Goal: Check status: Check status

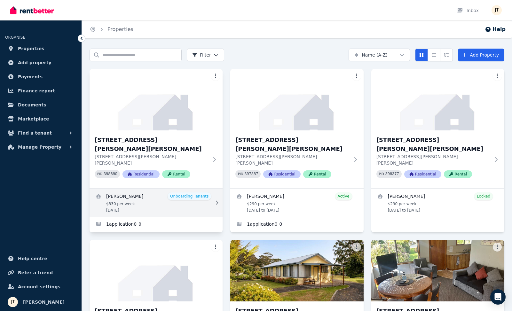
click at [159, 189] on link "View details for Mathieu Venezia" at bounding box center [156, 203] width 133 height 28
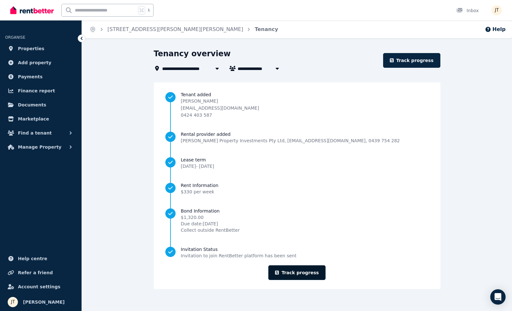
click at [302, 274] on link "Track progress" at bounding box center [296, 272] width 57 height 15
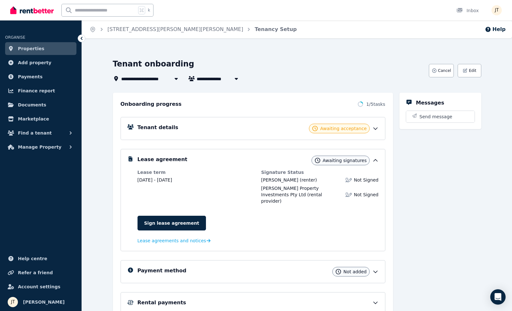
click at [46, 44] on link "Properties" at bounding box center [40, 48] width 71 height 13
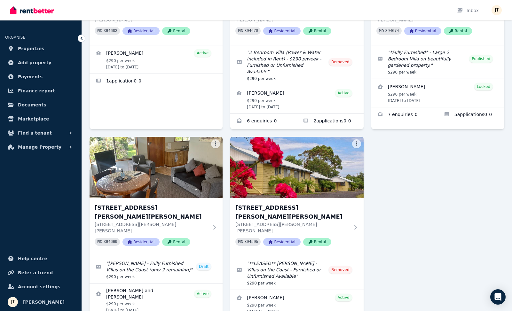
scroll to position [314, 0]
click at [34, 48] on span "Properties" at bounding box center [31, 49] width 27 height 8
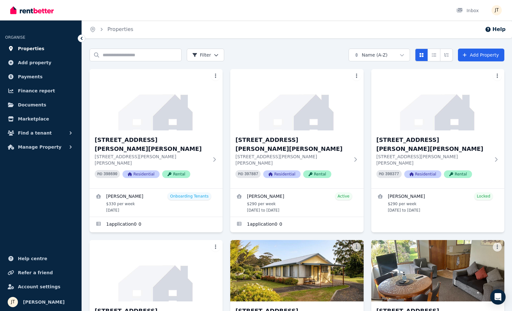
click at [30, 49] on span "Properties" at bounding box center [31, 49] width 27 height 8
click at [34, 75] on span "Payments" at bounding box center [30, 77] width 25 height 8
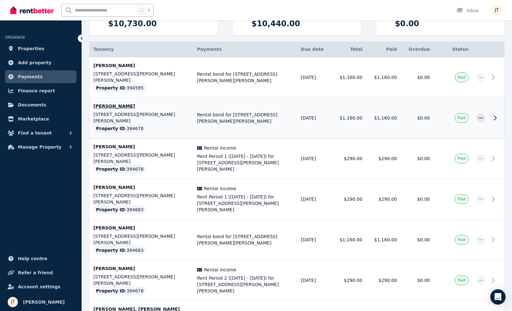
scroll to position [50, 0]
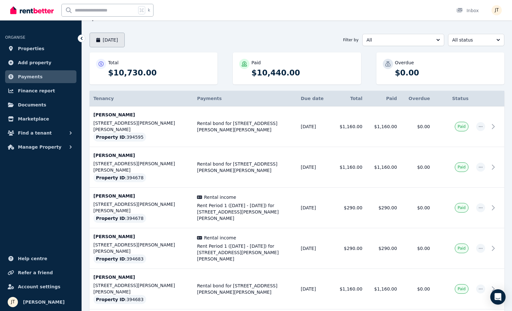
click at [122, 38] on button "[DATE]" at bounding box center [107, 40] width 35 height 15
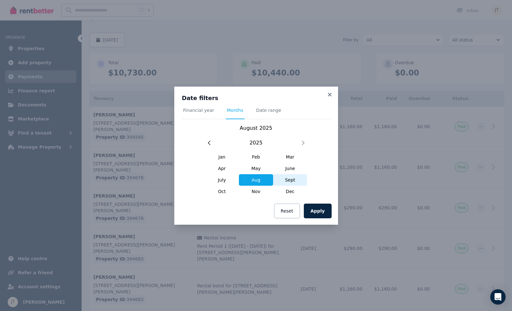
click at [284, 181] on span "Sept" at bounding box center [290, 180] width 34 height 12
click at [319, 209] on button "Apply" at bounding box center [318, 211] width 28 height 15
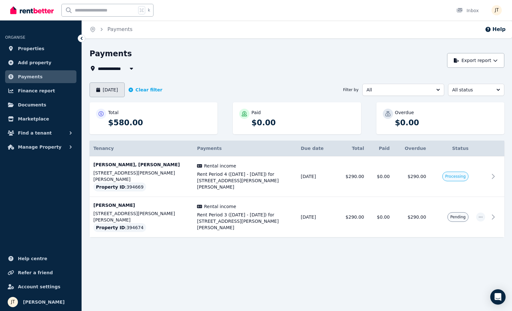
click at [125, 85] on button "[DATE]" at bounding box center [107, 90] width 35 height 15
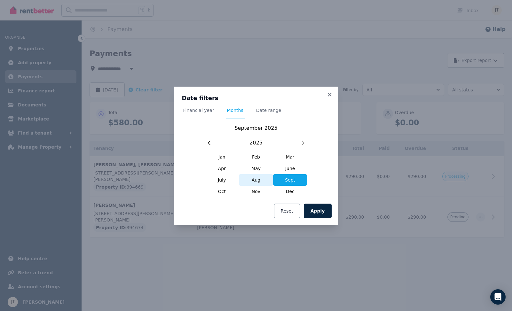
click at [249, 184] on span "Aug" at bounding box center [256, 180] width 34 height 12
click at [317, 212] on button "Apply" at bounding box center [318, 211] width 28 height 15
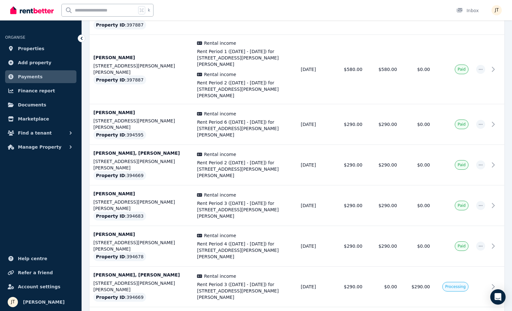
scroll to position [609, 0]
click at [261, 282] on span "Rent Period 3 ([DATE] - [DATE]) for [STREET_ADDRESS][PERSON_NAME][PERSON_NAME]" at bounding box center [245, 291] width 96 height 19
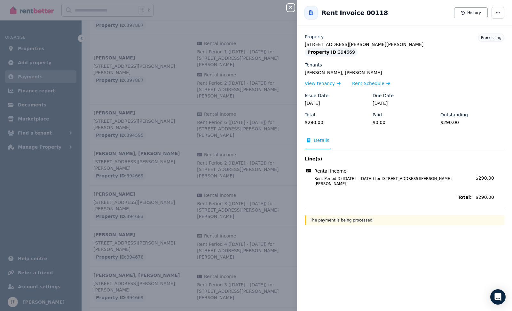
click at [293, 5] on icon "button" at bounding box center [291, 7] width 8 height 5
